Goal: Use online tool/utility: Use online tool/utility

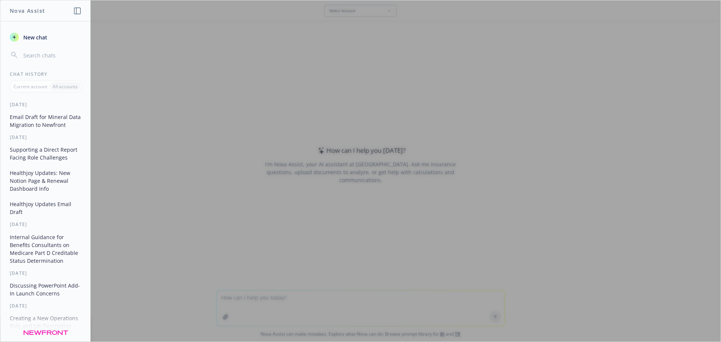
click at [259, 303] on div at bounding box center [360, 170] width 720 height 341
click at [267, 222] on div at bounding box center [360, 170] width 720 height 341
click at [362, 136] on div at bounding box center [360, 170] width 720 height 341
click at [48, 38] on button "New chat" at bounding box center [46, 37] width 78 height 14
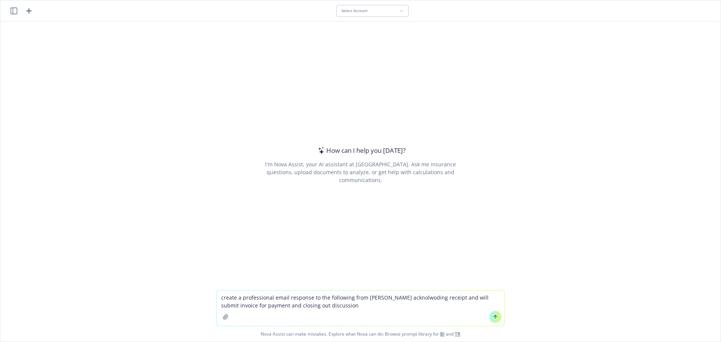
drag, startPoint x: 410, startPoint y: 303, endPoint x: 395, endPoint y: 298, distance: 15.8
click at [393, 302] on textarea "create a professional email response to the following from [PERSON_NAME] acknol…" at bounding box center [361, 308] width 288 height 35
click at [335, 308] on textarea "create a professional email response to the following from [PERSON_NAME] acknow…" at bounding box center [361, 308] width 288 height 35
type textarea "create a professional email response to the following from [PERSON_NAME] acknow…"
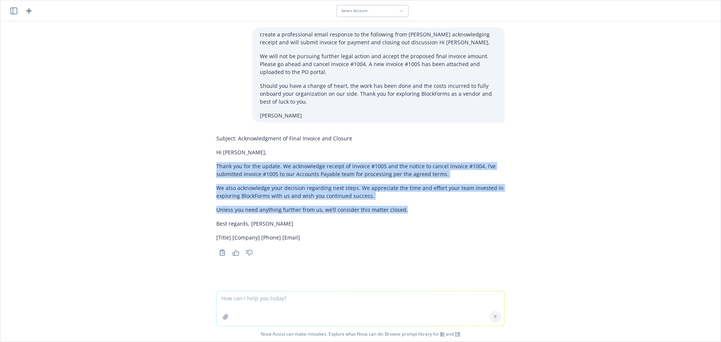
drag, startPoint x: 405, startPoint y: 209, endPoint x: 210, endPoint y: 167, distance: 199.8
click at [210, 167] on div "Subject: Acknowledgment of Final Invoice and Closure Hi [PERSON_NAME], Thank yo…" at bounding box center [360, 194] width 300 height 127
copy div "Thank you for the update. We acknowledge receipt of invoice #1005 and the notic…"
